Goal: Transaction & Acquisition: Purchase product/service

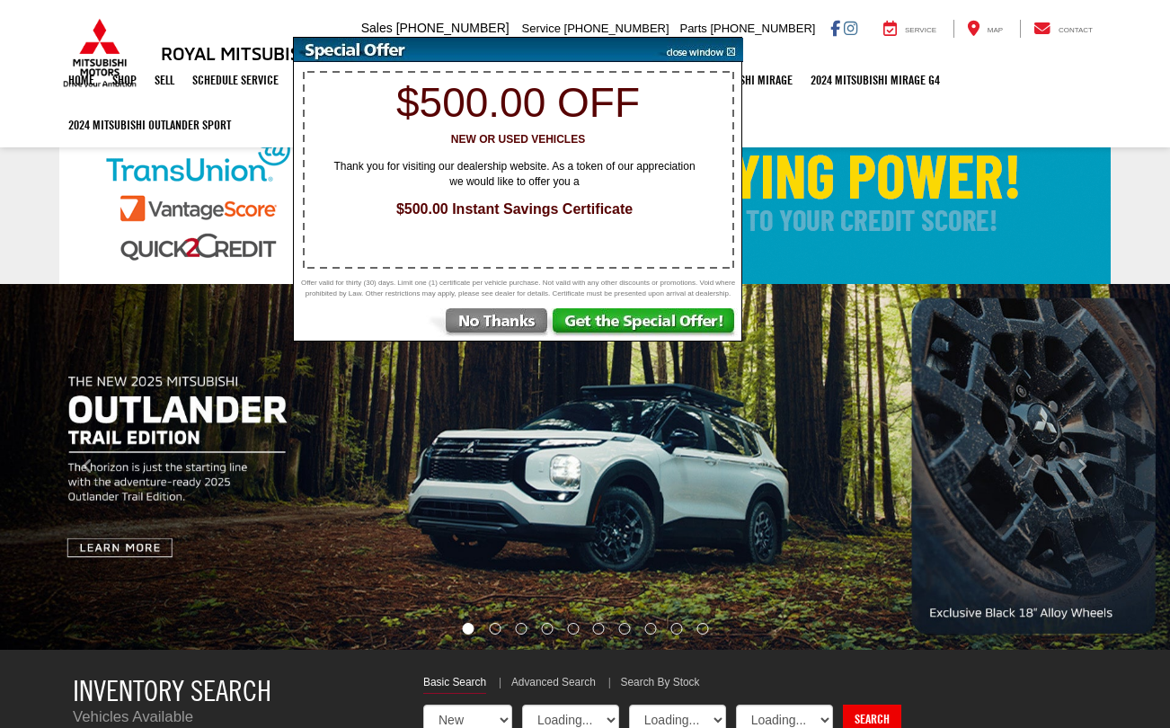
select select "Mitsubishi"
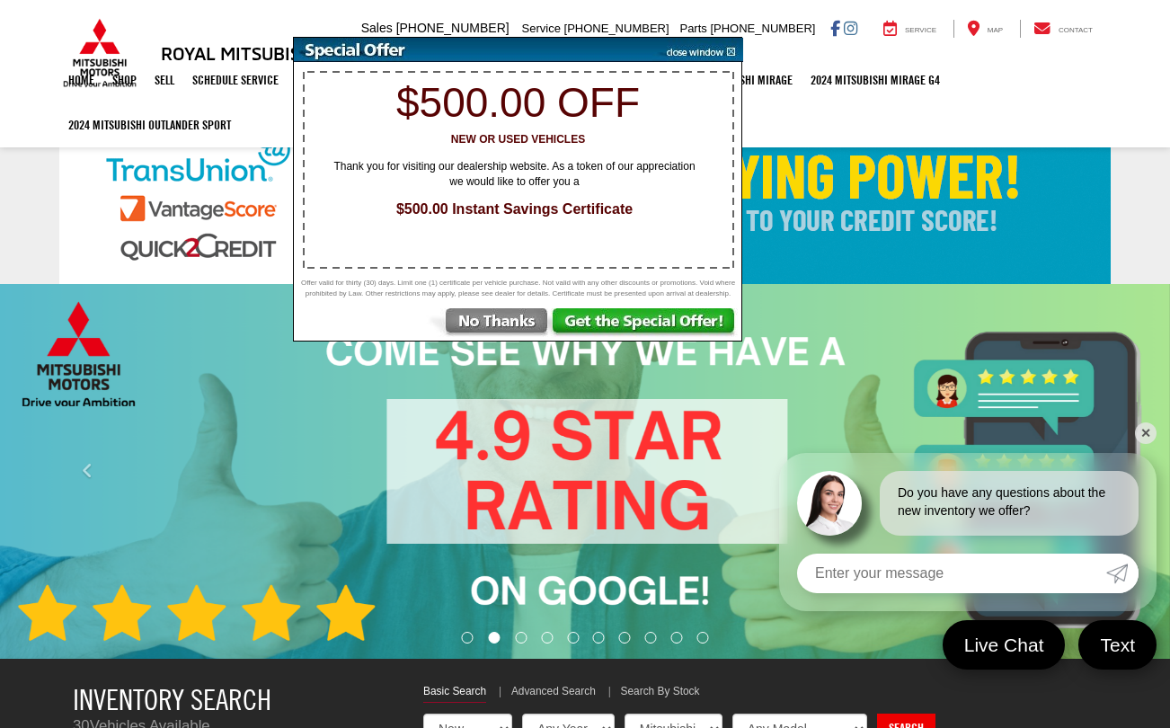
click at [728, 49] on img at bounding box center [697, 50] width 91 height 24
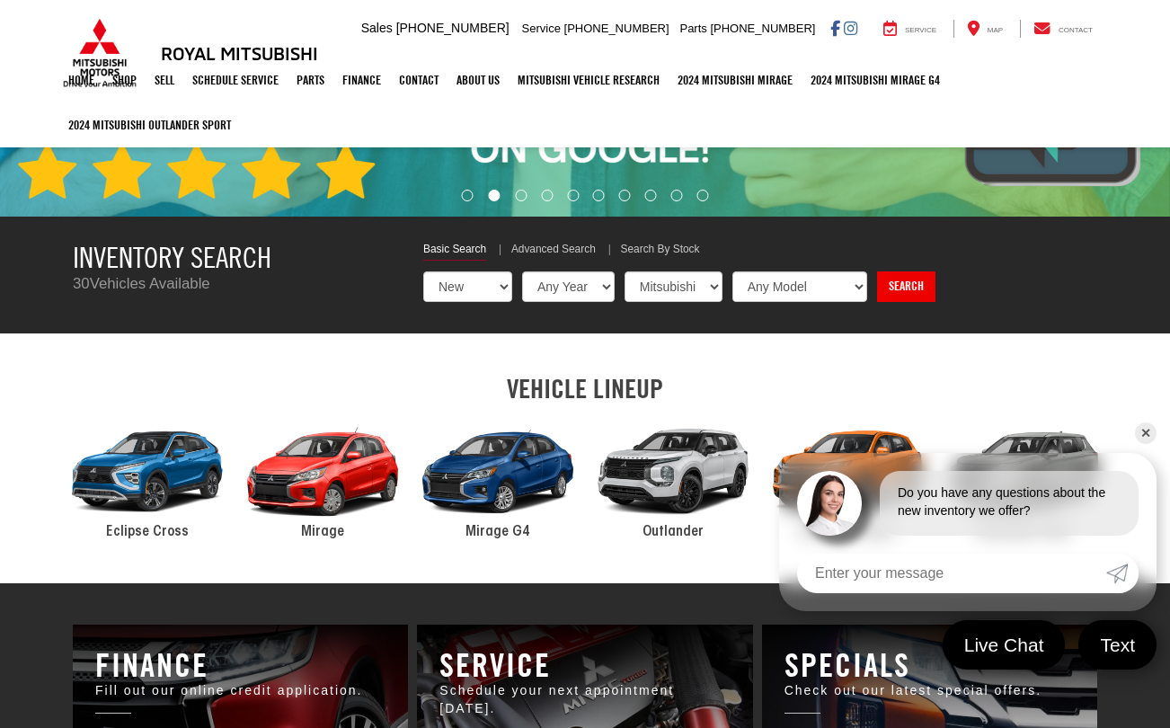
scroll to position [603, 0]
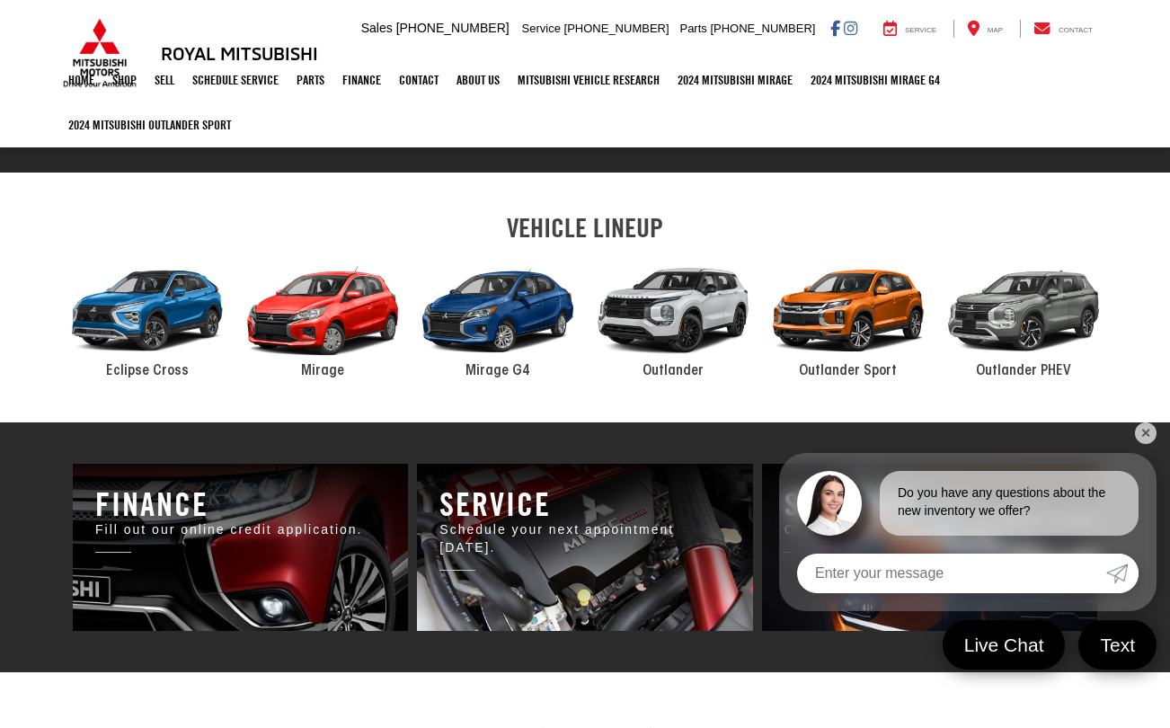
click at [1147, 430] on link "✕" at bounding box center [1146, 433] width 22 height 22
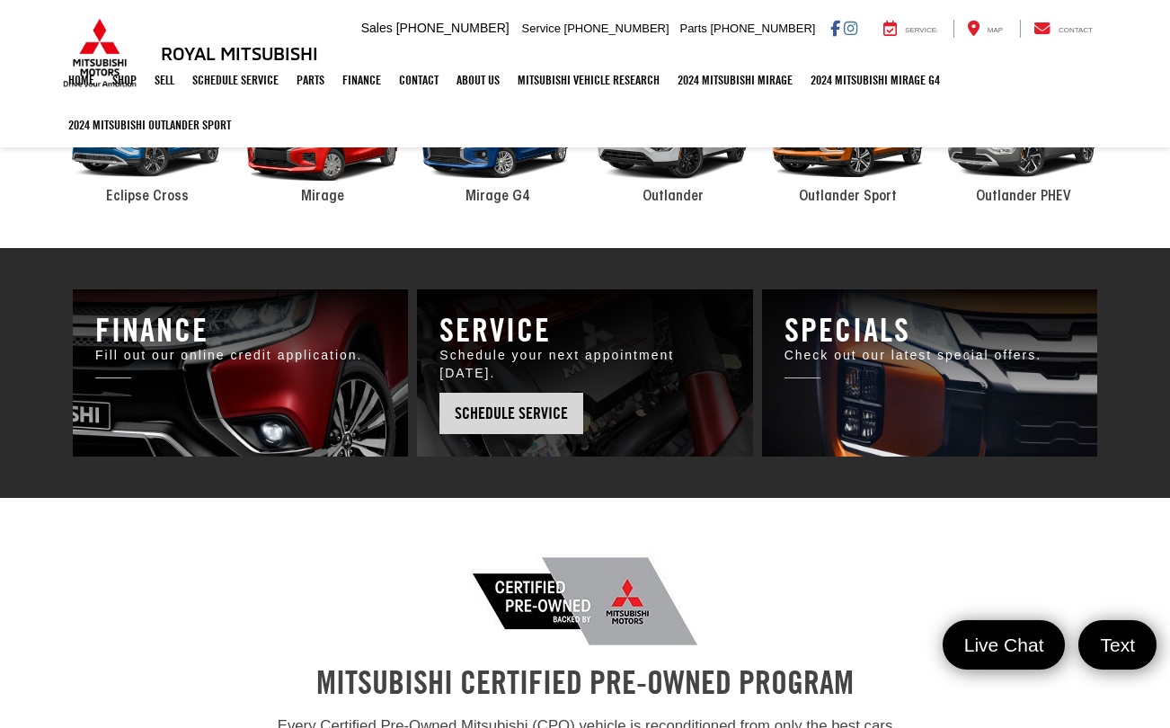
scroll to position [668, 0]
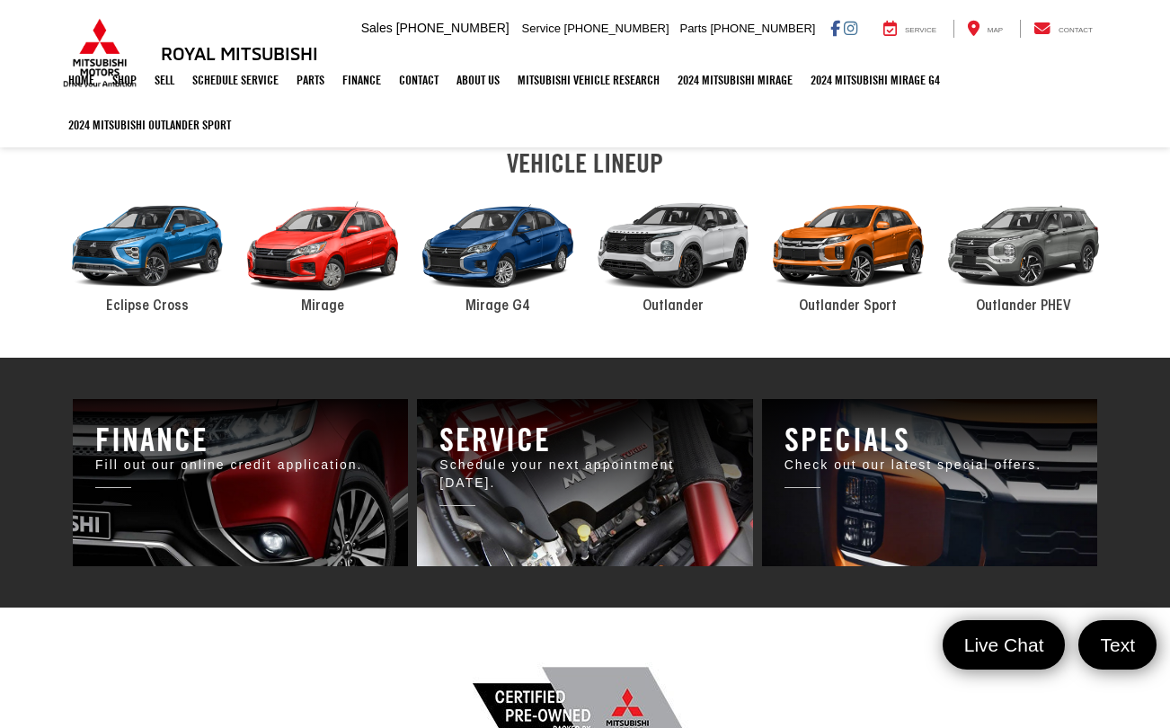
click at [1060, 259] on div "2024 Mitsubishi Outlander PHEV" at bounding box center [1023, 246] width 175 height 119
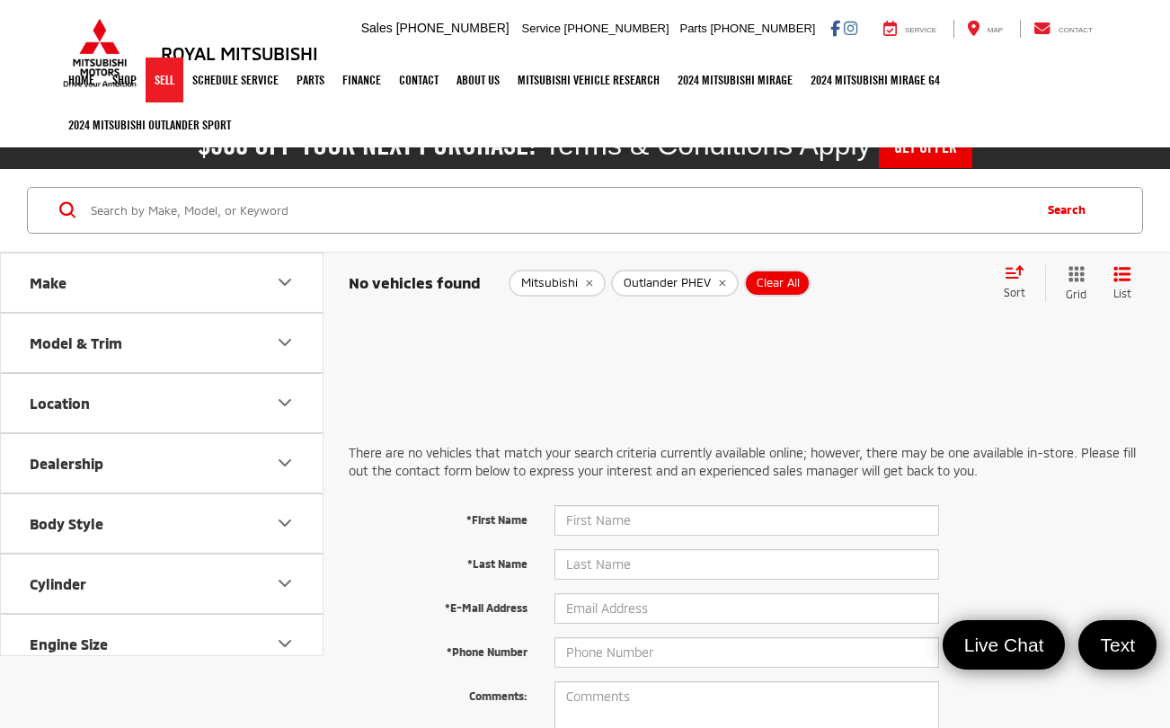
click at [173, 83] on link "Sell" at bounding box center [165, 80] width 38 height 45
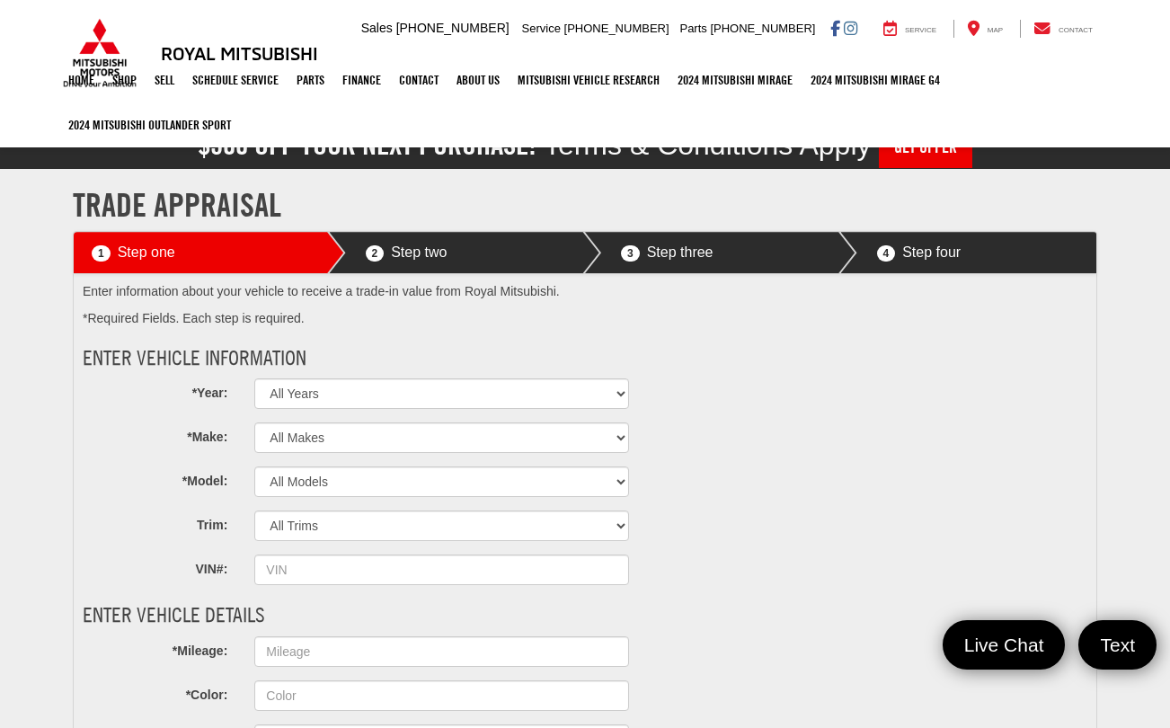
click at [254, 55] on h3 "Royal Mitsubishi" at bounding box center [239, 53] width 157 height 20
click at [98, 51] on img at bounding box center [99, 53] width 81 height 70
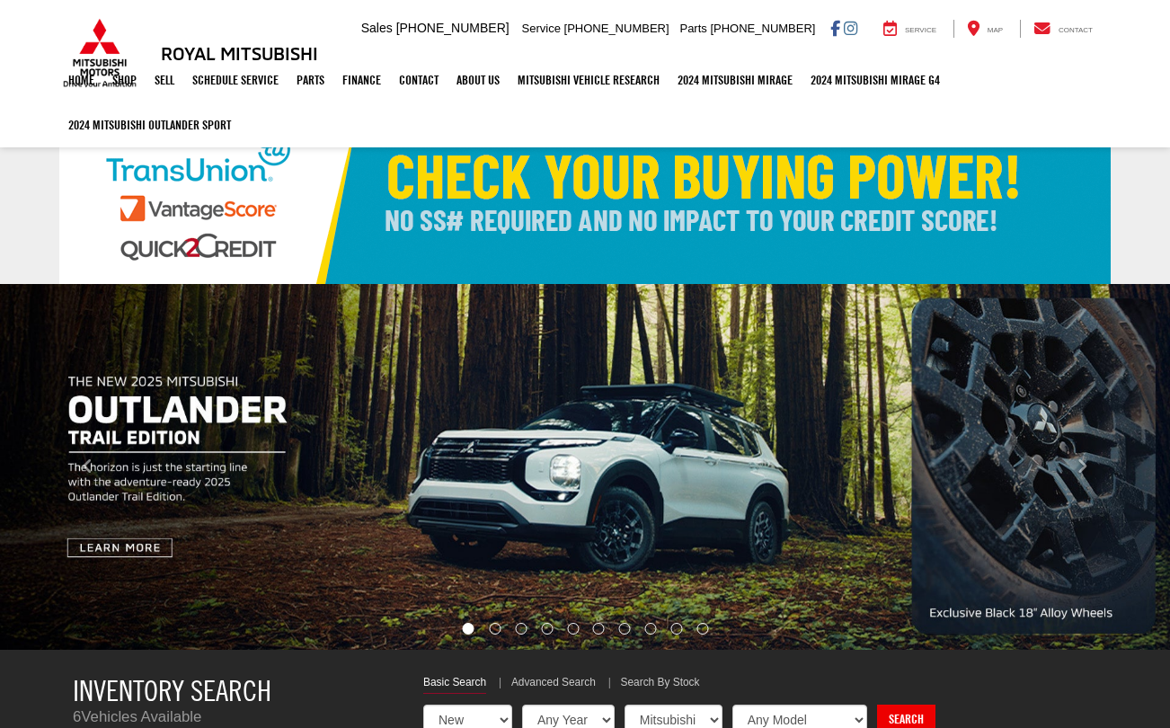
select select "Mitsubishi"
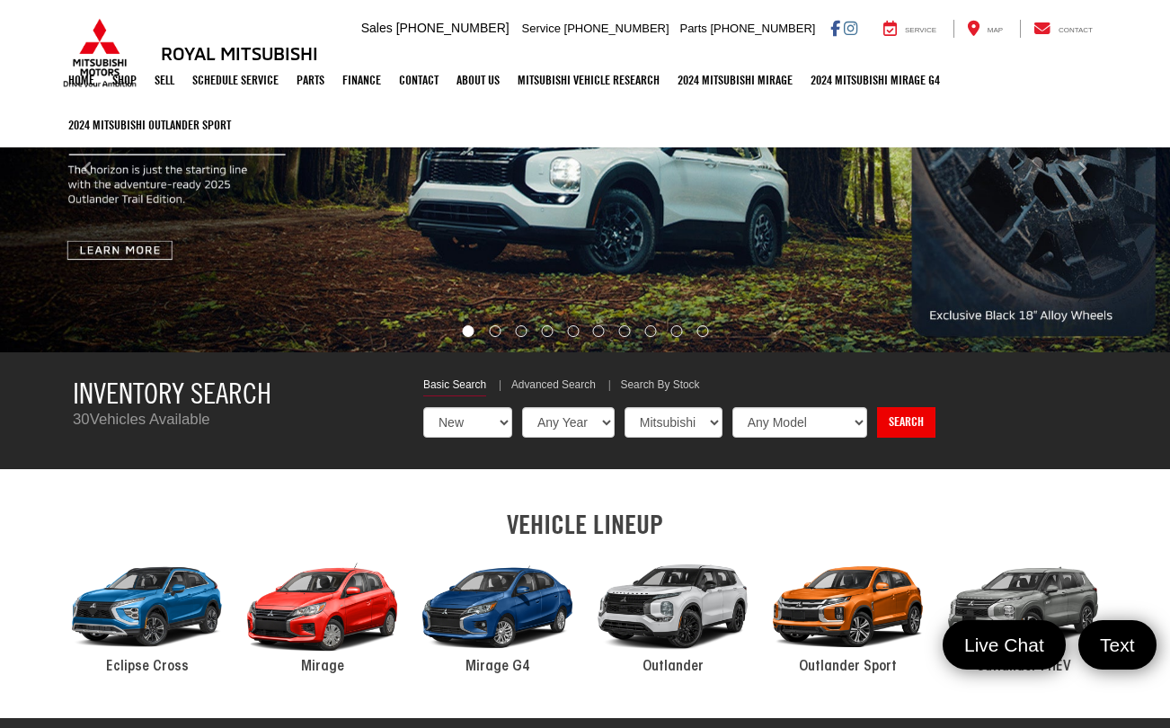
scroll to position [595, 0]
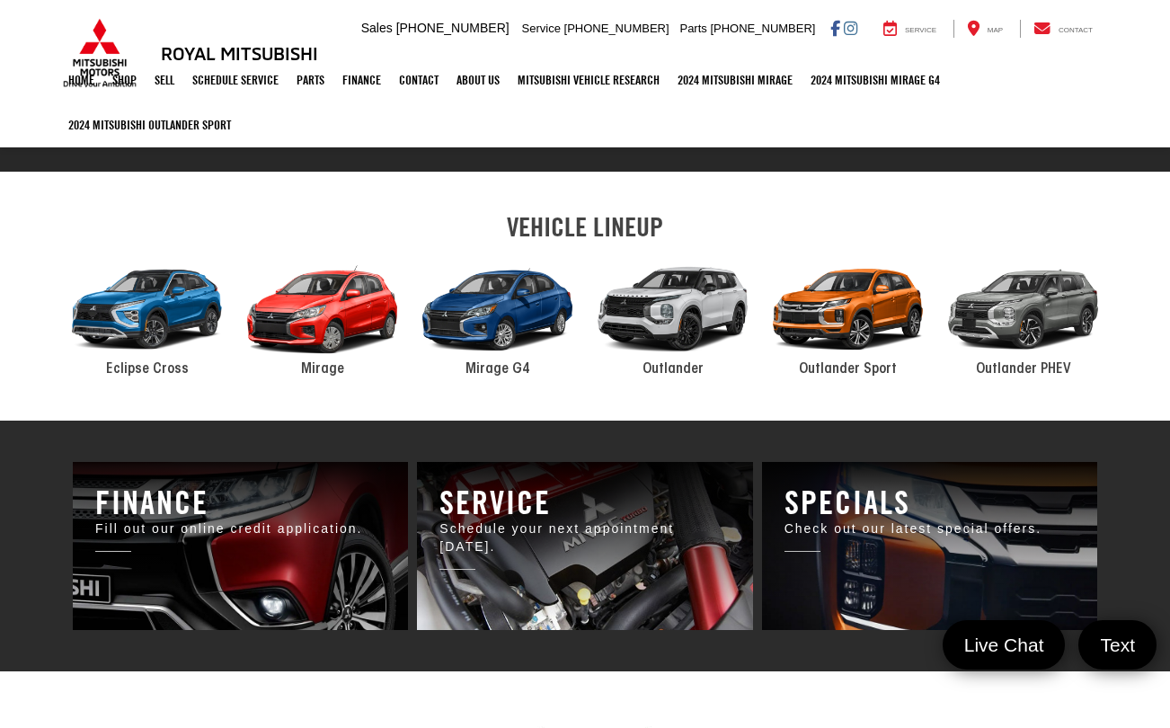
click at [693, 302] on div "2024 Mitsubishi Outlander" at bounding box center [672, 310] width 175 height 119
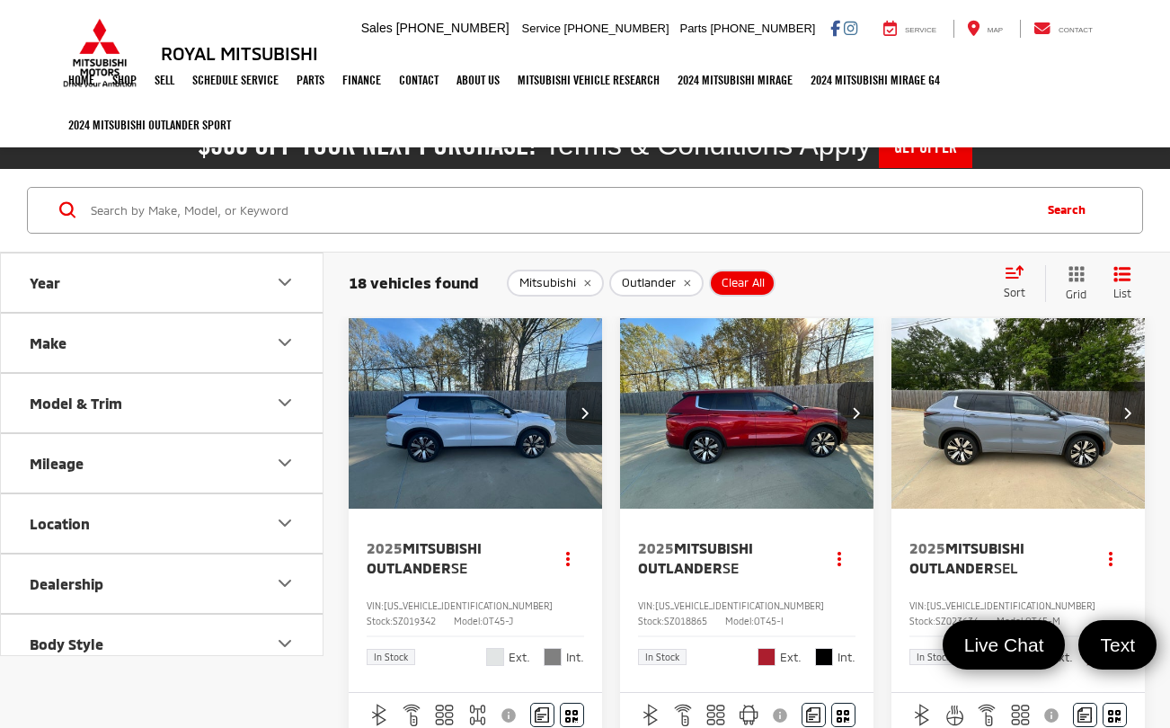
click at [518, 449] on img "2025 Mitsubishi Outlander SE 0" at bounding box center [476, 414] width 256 height 192
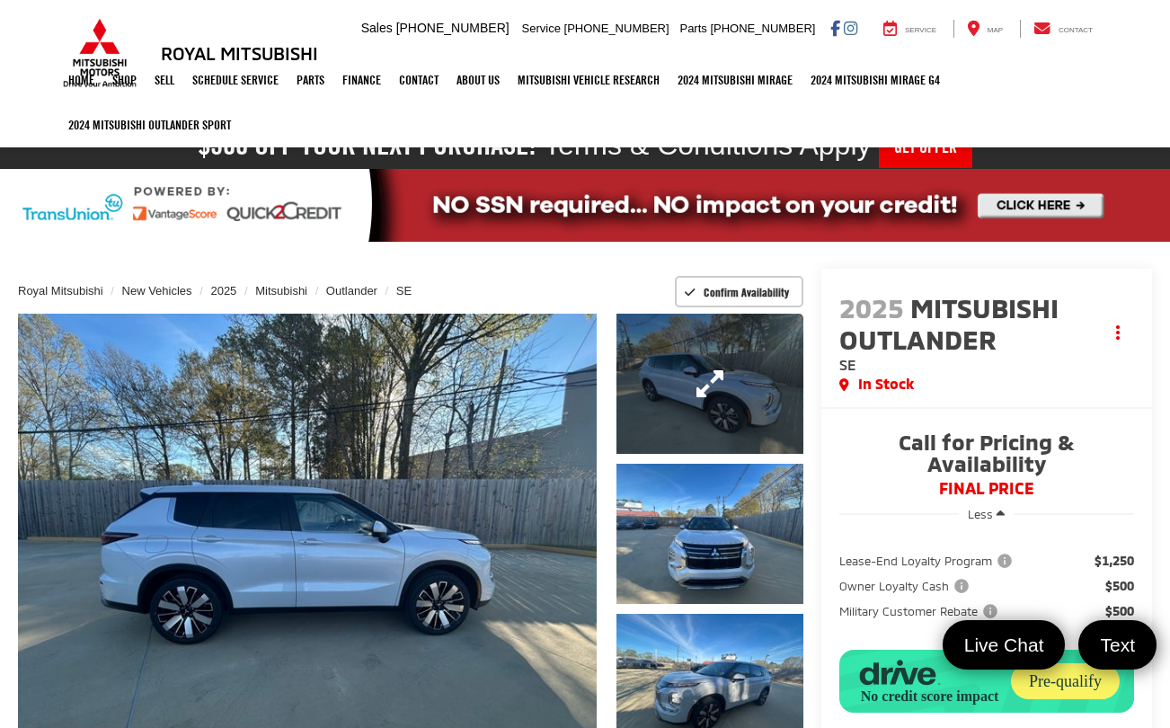
scroll to position [11, 0]
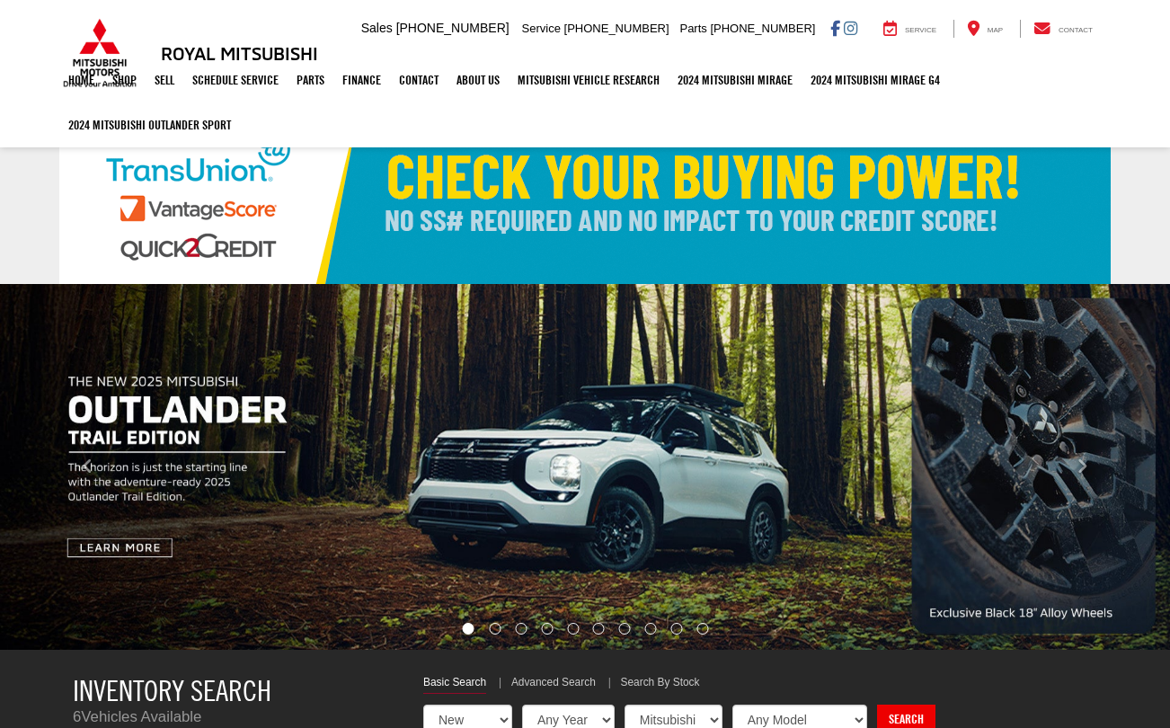
select select "Mitsubishi"
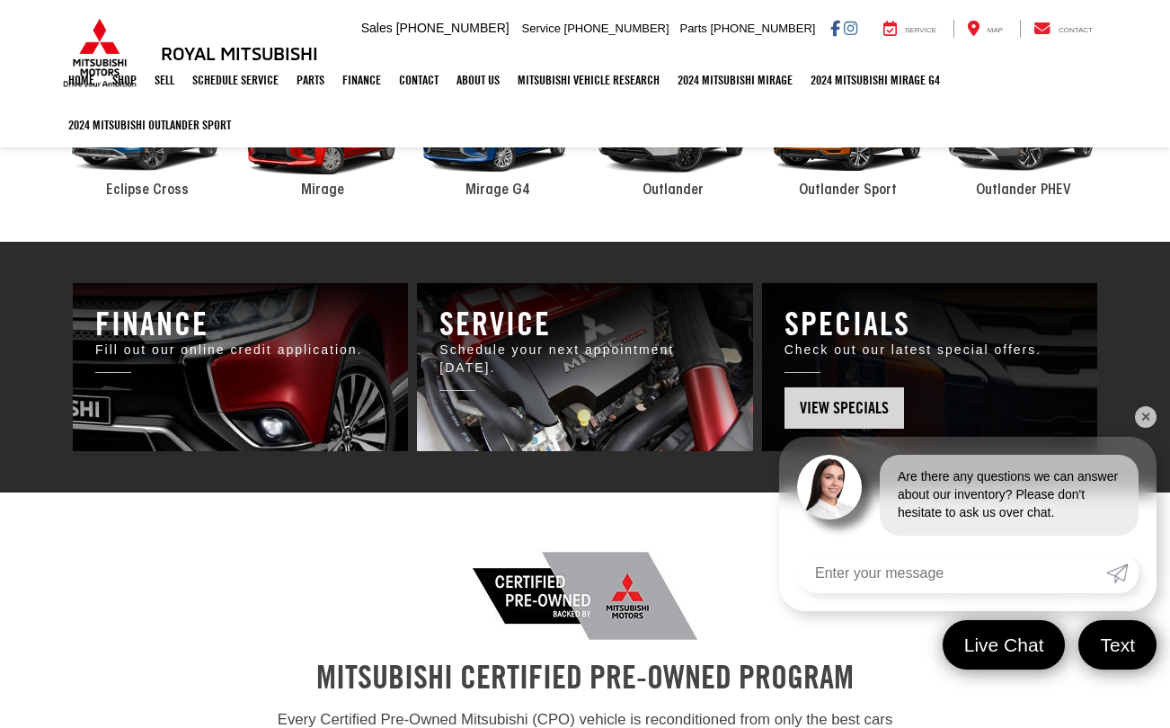
scroll to position [861, 0]
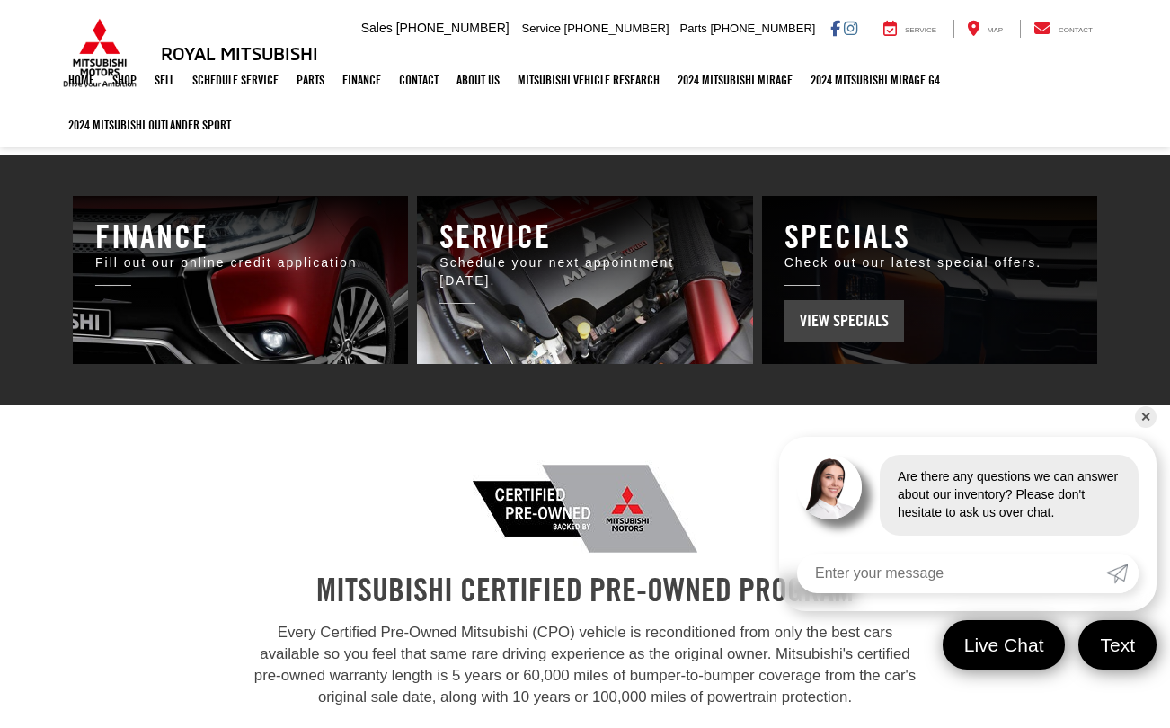
click at [882, 301] on span "View Specials" at bounding box center [845, 320] width 120 height 41
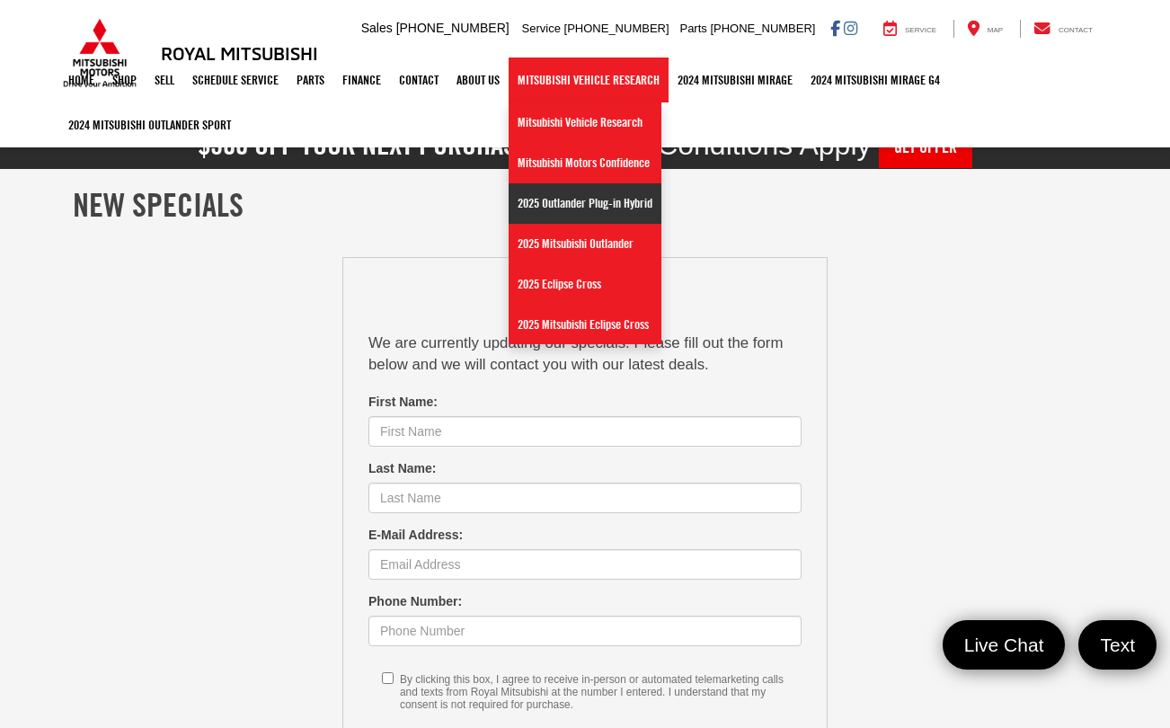
click at [597, 204] on link "2025 Outlander Plug-in Hybrid" at bounding box center [585, 203] width 153 height 40
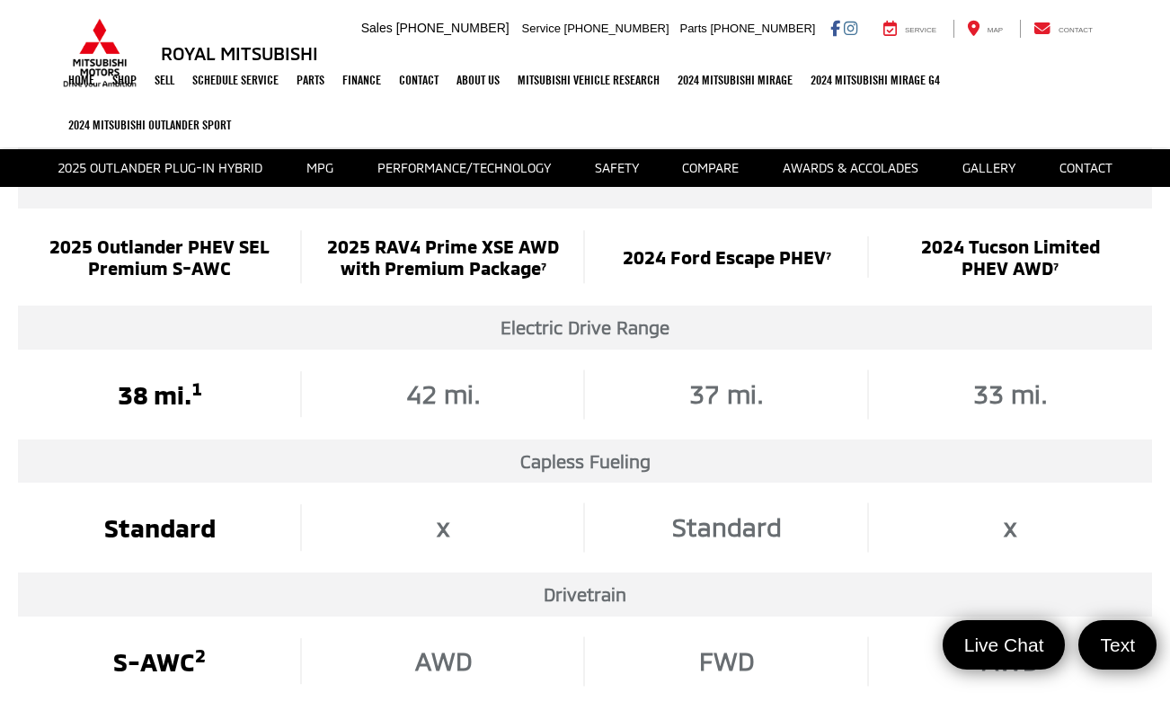
scroll to position [2773, 0]
